Goal: Unclear: Browse casually

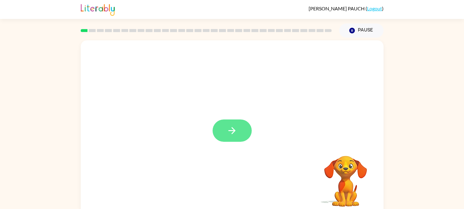
click at [232, 127] on icon "button" at bounding box center [232, 130] width 11 height 11
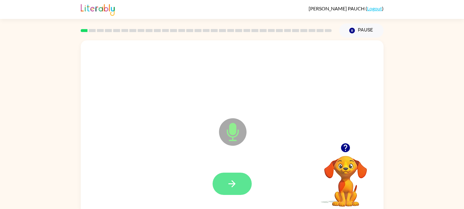
click at [230, 191] on button "button" at bounding box center [232, 184] width 39 height 22
click at [239, 183] on button "button" at bounding box center [232, 184] width 39 height 22
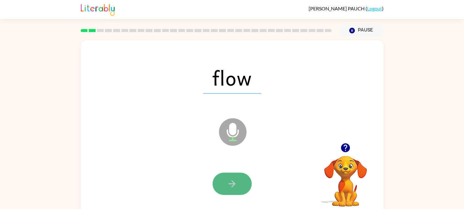
click at [234, 180] on icon "button" at bounding box center [232, 184] width 11 height 11
click at [239, 176] on button "button" at bounding box center [232, 184] width 39 height 22
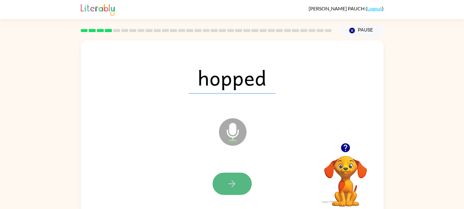
click at [236, 178] on button "button" at bounding box center [232, 184] width 39 height 22
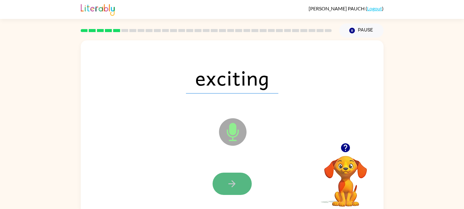
click at [234, 178] on button "button" at bounding box center [232, 184] width 39 height 22
click at [243, 186] on button "button" at bounding box center [232, 184] width 39 height 22
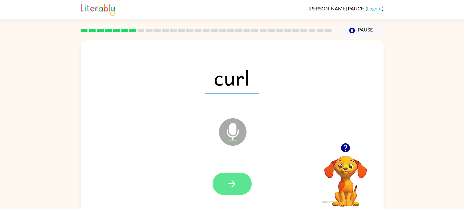
click at [237, 179] on icon "button" at bounding box center [232, 184] width 11 height 11
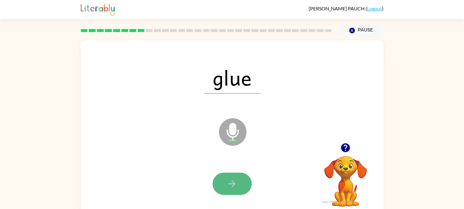
click at [240, 180] on button "button" at bounding box center [232, 184] width 39 height 22
click at [239, 182] on button "button" at bounding box center [232, 184] width 39 height 22
click at [239, 179] on button "button" at bounding box center [232, 184] width 39 height 22
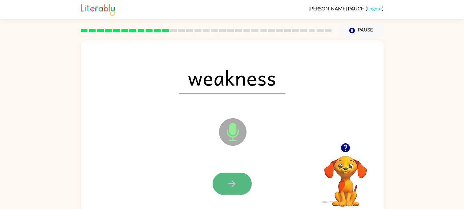
click at [240, 178] on button "button" at bounding box center [232, 184] width 39 height 22
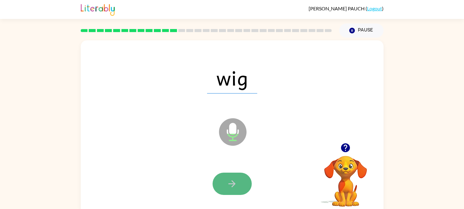
click at [241, 179] on button "button" at bounding box center [232, 184] width 39 height 22
click at [239, 177] on button "button" at bounding box center [232, 184] width 39 height 22
click at [240, 177] on button "button" at bounding box center [232, 184] width 39 height 22
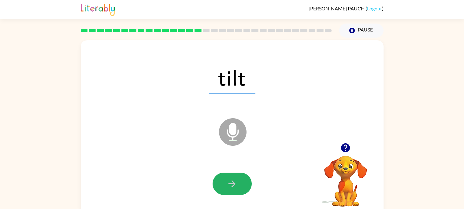
click at [243, 178] on button "button" at bounding box center [232, 184] width 39 height 22
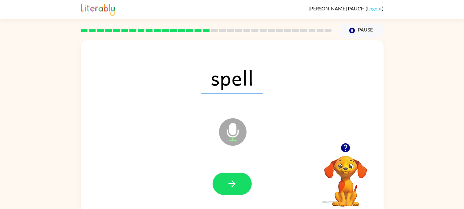
click at [243, 178] on button "button" at bounding box center [232, 184] width 39 height 22
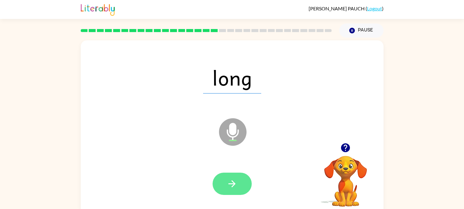
click at [235, 178] on button "button" at bounding box center [232, 184] width 39 height 22
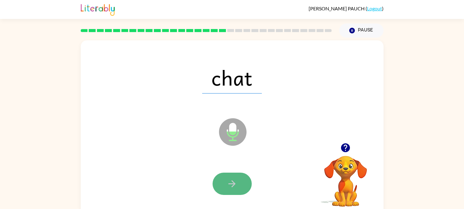
click at [236, 182] on icon "button" at bounding box center [232, 184] width 11 height 11
click at [239, 183] on button "button" at bounding box center [232, 184] width 39 height 22
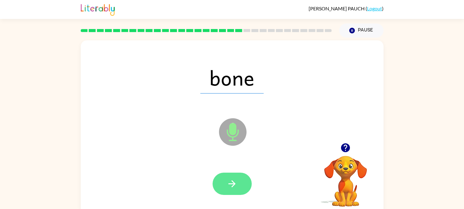
click at [236, 180] on icon "button" at bounding box center [232, 184] width 11 height 11
click at [236, 186] on icon "button" at bounding box center [232, 184] width 11 height 11
click at [232, 181] on icon "button" at bounding box center [231, 183] width 7 height 7
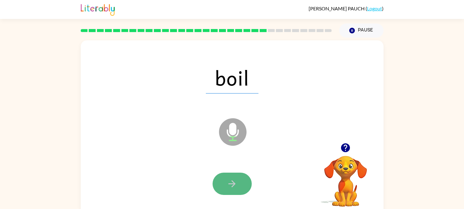
click at [233, 179] on icon "button" at bounding box center [232, 184] width 11 height 11
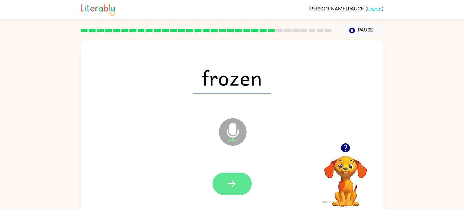
click at [238, 178] on button "button" at bounding box center [232, 184] width 39 height 22
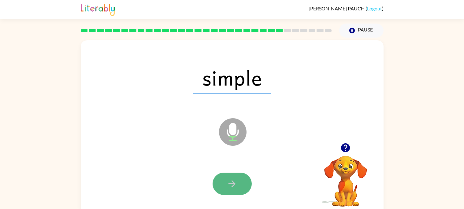
click at [242, 175] on button "button" at bounding box center [232, 184] width 39 height 22
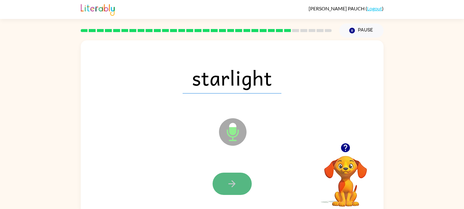
click at [239, 178] on button "button" at bounding box center [232, 184] width 39 height 22
click at [241, 179] on button "button" at bounding box center [232, 184] width 39 height 22
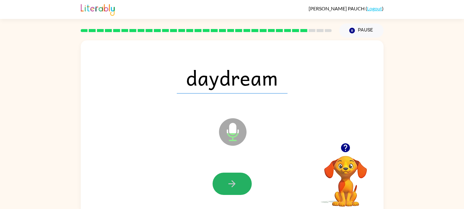
click at [241, 179] on button "button" at bounding box center [232, 184] width 39 height 22
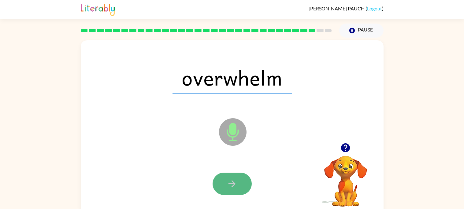
click at [233, 182] on icon "button" at bounding box center [231, 183] width 7 height 7
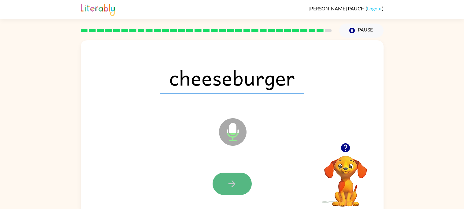
click at [234, 179] on icon "button" at bounding box center [232, 184] width 11 height 11
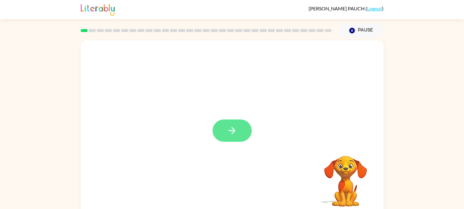
click at [239, 128] on button "button" at bounding box center [232, 131] width 39 height 22
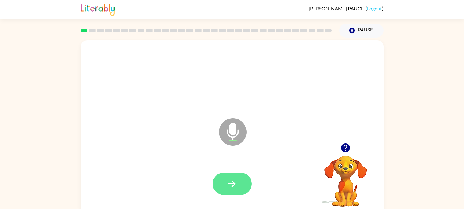
click at [243, 183] on button "button" at bounding box center [232, 184] width 39 height 22
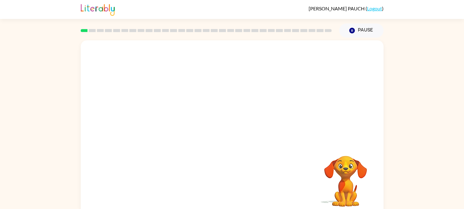
click at [245, 186] on div "Your browser must support playing .mp4 files to use Literably. Please try using…" at bounding box center [232, 127] width 303 height 175
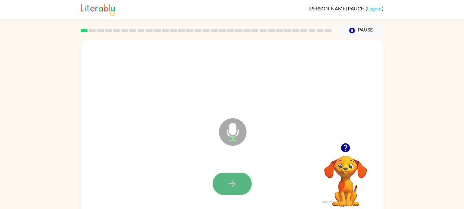
click at [227, 183] on icon "button" at bounding box center [232, 184] width 11 height 11
click at [239, 181] on button "button" at bounding box center [232, 184] width 39 height 22
click at [242, 180] on button "button" at bounding box center [232, 184] width 39 height 22
click at [232, 182] on icon "button" at bounding box center [232, 184] width 11 height 11
click at [232, 180] on icon "button" at bounding box center [232, 184] width 11 height 11
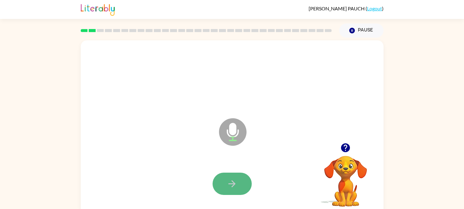
click at [232, 180] on icon "button" at bounding box center [232, 184] width 11 height 11
click at [234, 182] on icon "button" at bounding box center [232, 184] width 11 height 11
click at [233, 187] on icon "button" at bounding box center [232, 184] width 11 height 11
click at [234, 177] on button "button" at bounding box center [232, 184] width 39 height 22
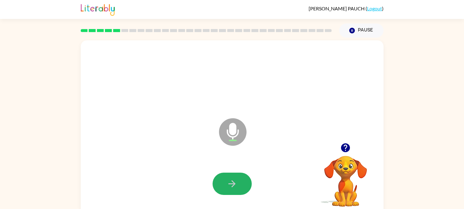
click at [235, 179] on icon "button" at bounding box center [232, 184] width 11 height 11
click at [235, 180] on icon "button" at bounding box center [232, 184] width 11 height 11
click at [233, 177] on button "button" at bounding box center [232, 184] width 39 height 22
click at [233, 179] on icon "button" at bounding box center [232, 184] width 11 height 11
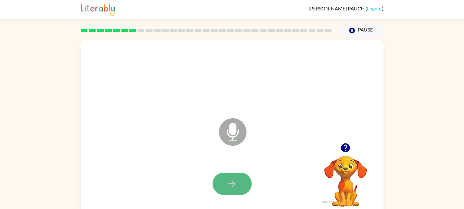
click at [234, 179] on icon "button" at bounding box center [232, 184] width 11 height 11
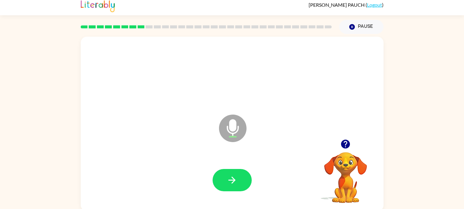
scroll to position [4, 0]
click at [232, 182] on icon "button" at bounding box center [231, 179] width 7 height 7
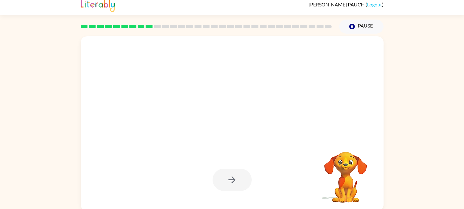
scroll to position [6, 0]
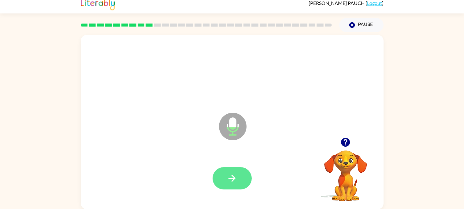
click at [240, 179] on button "button" at bounding box center [232, 178] width 39 height 22
click at [241, 181] on button "button" at bounding box center [232, 178] width 39 height 22
click at [242, 189] on button "button" at bounding box center [232, 178] width 39 height 22
click at [240, 178] on button "button" at bounding box center [232, 178] width 39 height 22
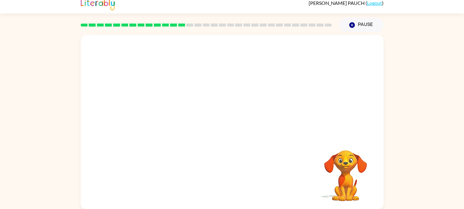
click at [441, 108] on div "Your browser must support playing .mp4 files to use Literably. Please try using…" at bounding box center [232, 120] width 464 height 177
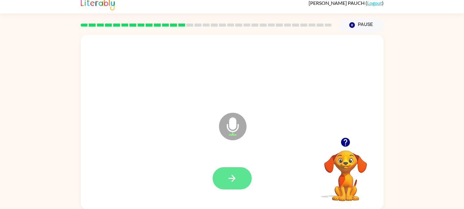
click at [235, 182] on icon "button" at bounding box center [232, 178] width 11 height 11
click at [233, 183] on icon "button" at bounding box center [232, 178] width 11 height 11
click at [237, 179] on button "button" at bounding box center [232, 178] width 39 height 22
click at [226, 178] on button "button" at bounding box center [232, 178] width 39 height 22
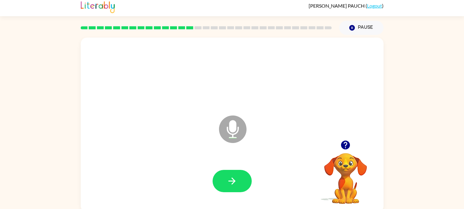
scroll to position [0, 0]
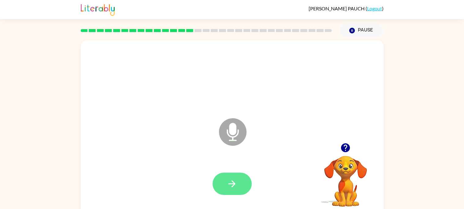
click at [239, 179] on button "button" at bounding box center [232, 184] width 39 height 22
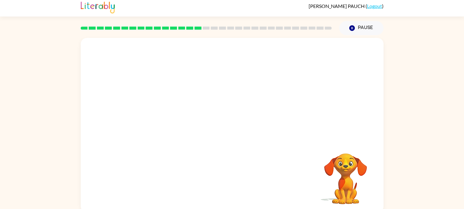
scroll to position [6, 0]
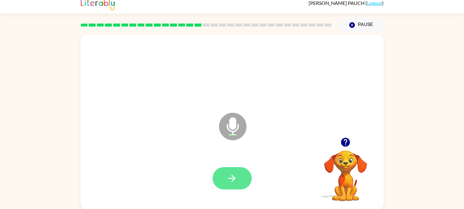
click at [237, 183] on icon "button" at bounding box center [232, 178] width 11 height 11
click at [240, 174] on button "button" at bounding box center [232, 178] width 39 height 22
click at [238, 170] on button "button" at bounding box center [232, 178] width 39 height 22
click at [241, 171] on button "button" at bounding box center [232, 178] width 39 height 22
click at [237, 179] on button "button" at bounding box center [232, 178] width 39 height 22
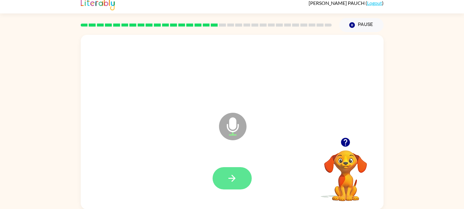
click at [227, 184] on button "button" at bounding box center [232, 178] width 39 height 22
click at [234, 172] on button "button" at bounding box center [232, 178] width 39 height 22
click at [245, 176] on button "button" at bounding box center [232, 178] width 39 height 22
click at [229, 180] on icon "button" at bounding box center [232, 178] width 11 height 11
click at [239, 179] on button "button" at bounding box center [232, 178] width 39 height 22
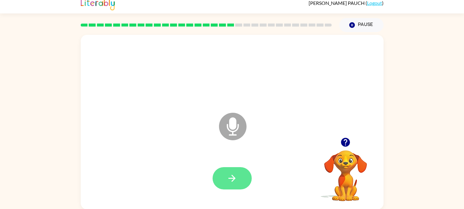
click at [233, 174] on icon "button" at bounding box center [232, 178] width 11 height 11
click at [232, 176] on icon "button" at bounding box center [232, 178] width 11 height 11
click at [232, 177] on icon "button" at bounding box center [232, 178] width 11 height 11
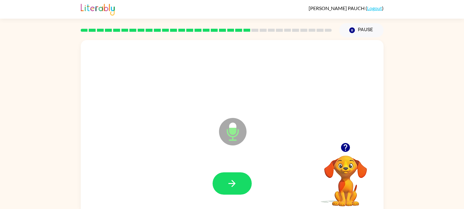
scroll to position [0, 0]
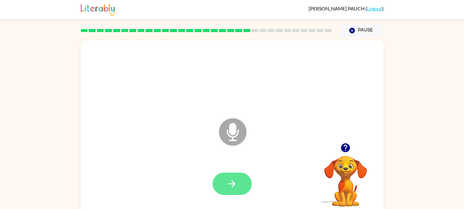
click at [238, 186] on button "button" at bounding box center [232, 184] width 39 height 22
click at [221, 187] on button "button" at bounding box center [232, 184] width 39 height 22
click at [231, 186] on icon "button" at bounding box center [232, 184] width 11 height 11
click at [236, 187] on icon "button" at bounding box center [232, 184] width 11 height 11
click at [234, 184] on icon "button" at bounding box center [231, 183] width 7 height 7
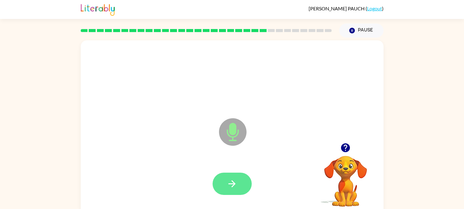
click at [224, 177] on button "button" at bounding box center [232, 184] width 39 height 22
click at [234, 183] on icon "button" at bounding box center [232, 184] width 11 height 11
click at [242, 190] on button "button" at bounding box center [232, 184] width 39 height 22
click at [235, 180] on icon "button" at bounding box center [232, 184] width 11 height 11
click at [240, 183] on button "button" at bounding box center [232, 184] width 39 height 22
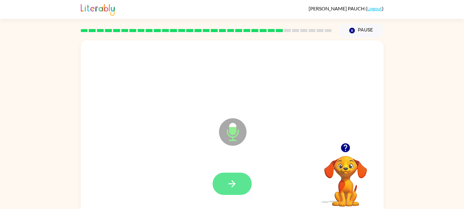
click at [233, 173] on button "button" at bounding box center [232, 184] width 39 height 22
click at [244, 186] on button "button" at bounding box center [232, 184] width 39 height 22
click at [230, 189] on icon "button" at bounding box center [232, 184] width 11 height 11
click at [239, 186] on button "button" at bounding box center [232, 184] width 39 height 22
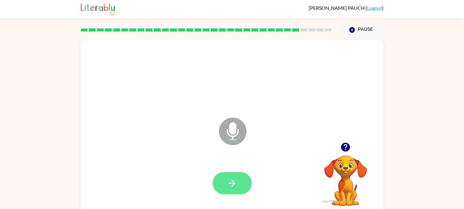
click at [241, 186] on button "button" at bounding box center [232, 183] width 39 height 22
click at [228, 180] on icon "button" at bounding box center [232, 183] width 11 height 11
click at [232, 181] on icon "button" at bounding box center [232, 183] width 11 height 11
click at [243, 185] on button "button" at bounding box center [232, 183] width 39 height 22
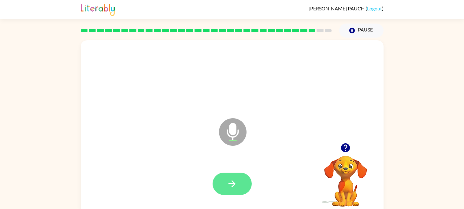
click at [233, 193] on button "button" at bounding box center [232, 184] width 39 height 22
click at [232, 186] on icon "button" at bounding box center [232, 184] width 11 height 11
click at [239, 188] on button "button" at bounding box center [232, 184] width 39 height 22
